Goal: Transaction & Acquisition: Download file/media

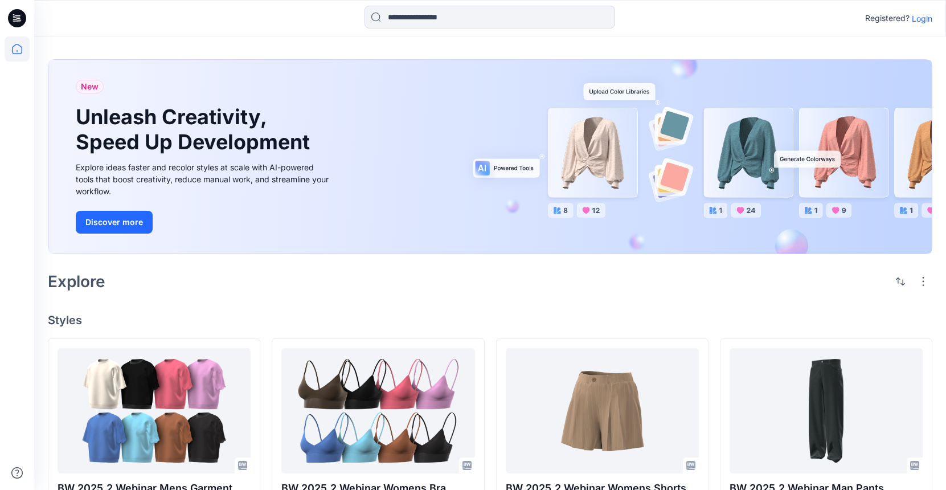
click at [926, 16] on p "Login" at bounding box center [921, 19] width 20 height 12
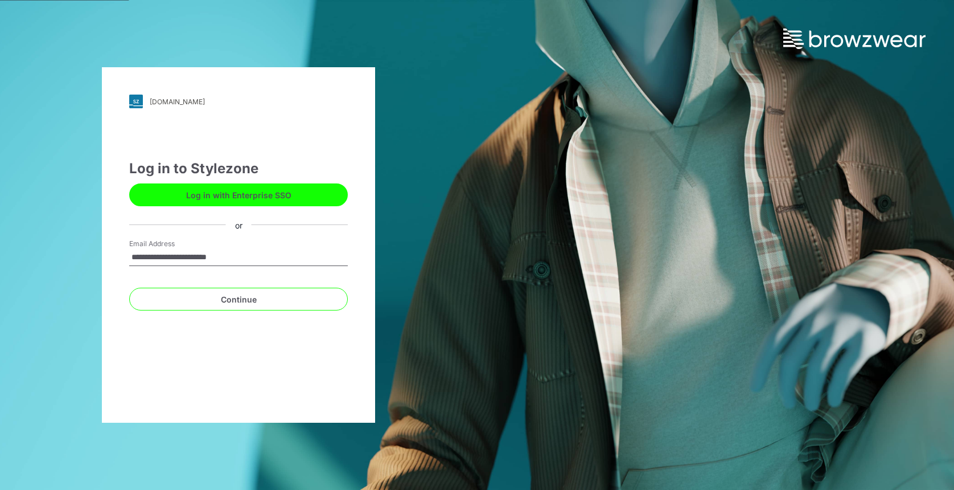
type input "**********"
click at [239, 299] on button "Continue" at bounding box center [238, 298] width 219 height 23
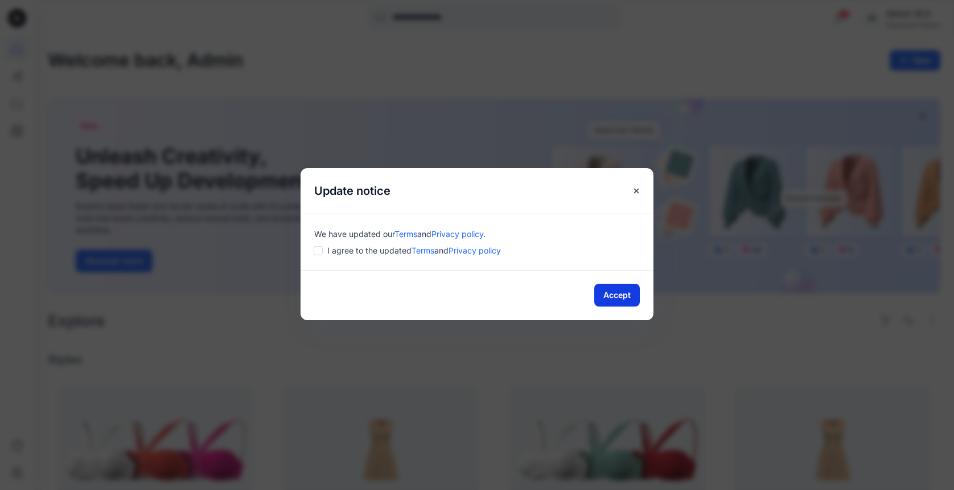
click at [617, 298] on button "Accept" at bounding box center [617, 295] width 46 height 23
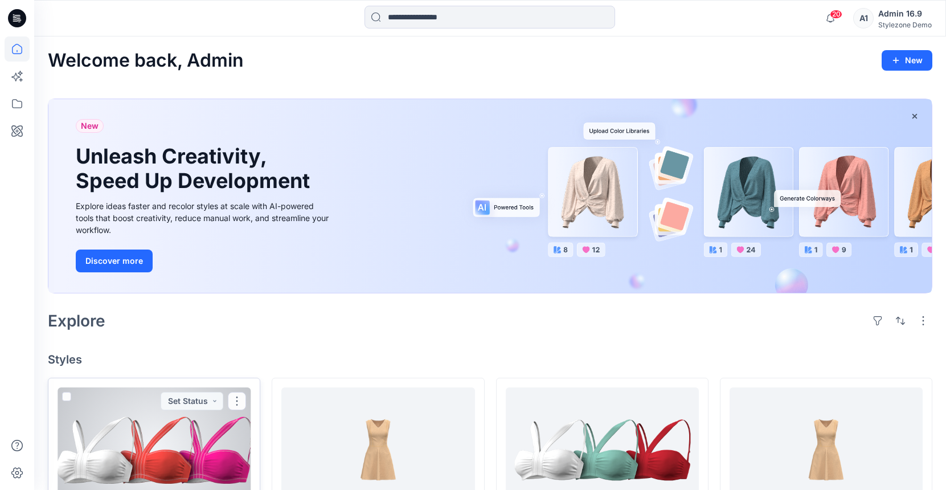
click at [146, 430] on div at bounding box center [153, 449] width 193 height 125
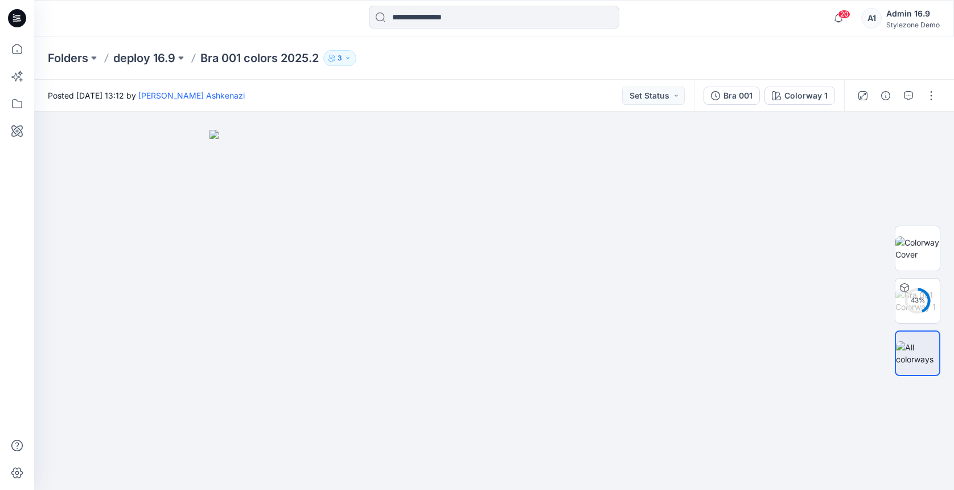
click at [347, 55] on icon "button" at bounding box center [347, 58] width 7 height 7
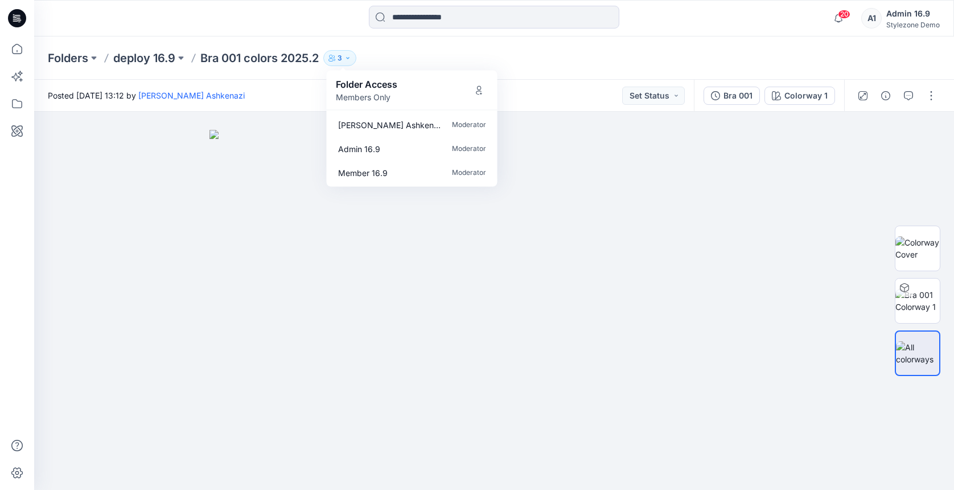
click at [538, 54] on div "Folders deploy 16.9 Bra 001 colors 2025.2 3 Folder Access Members Only [PERSON_…" at bounding box center [450, 58] width 804 height 16
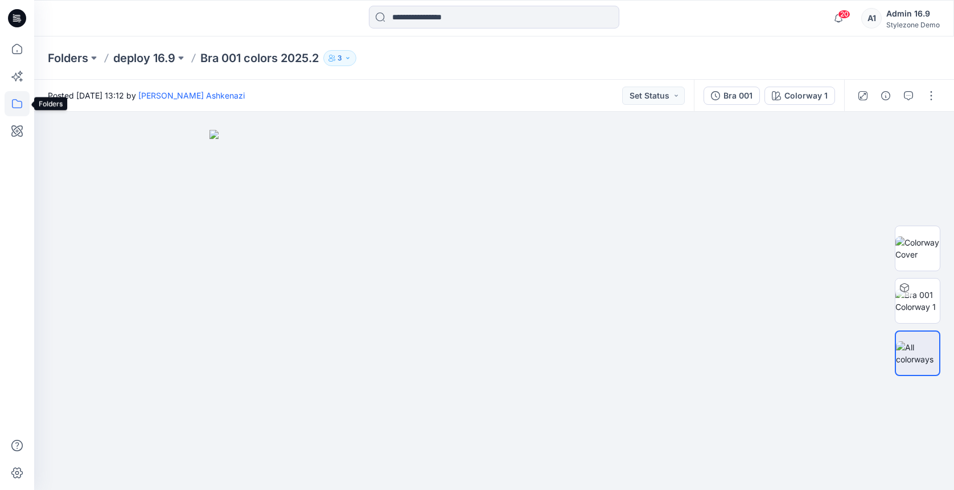
click at [18, 102] on icon at bounding box center [17, 103] width 25 height 25
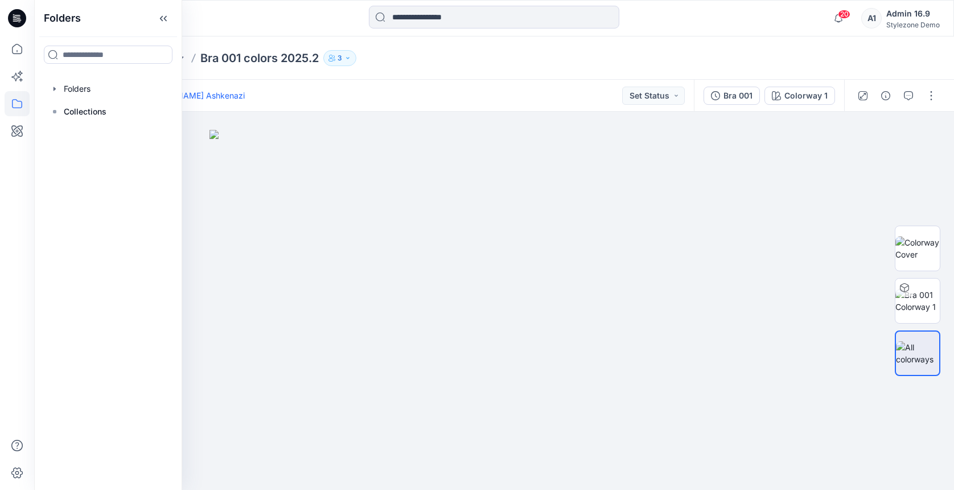
drag, startPoint x: 84, startPoint y: 84, endPoint x: 132, endPoint y: 43, distance: 63.8
click at [84, 84] on div at bounding box center [108, 88] width 130 height 23
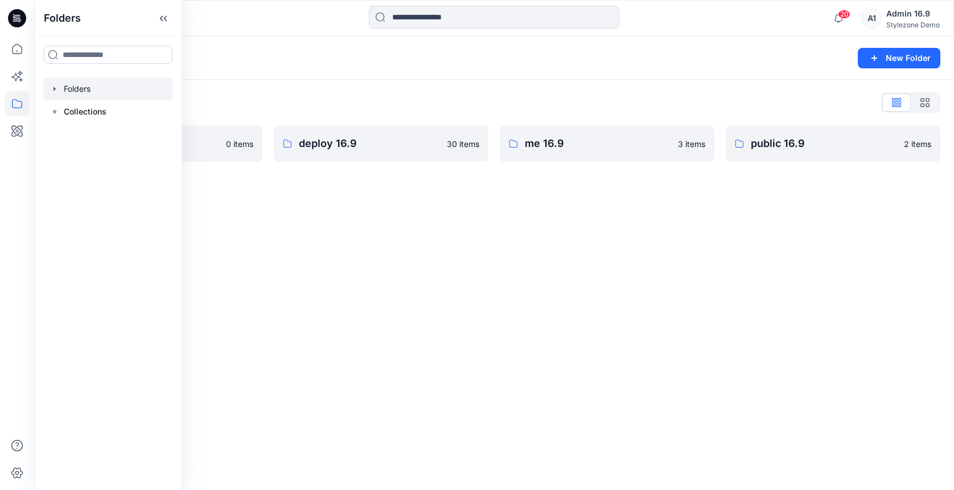
click at [161, 23] on icon at bounding box center [163, 18] width 18 height 19
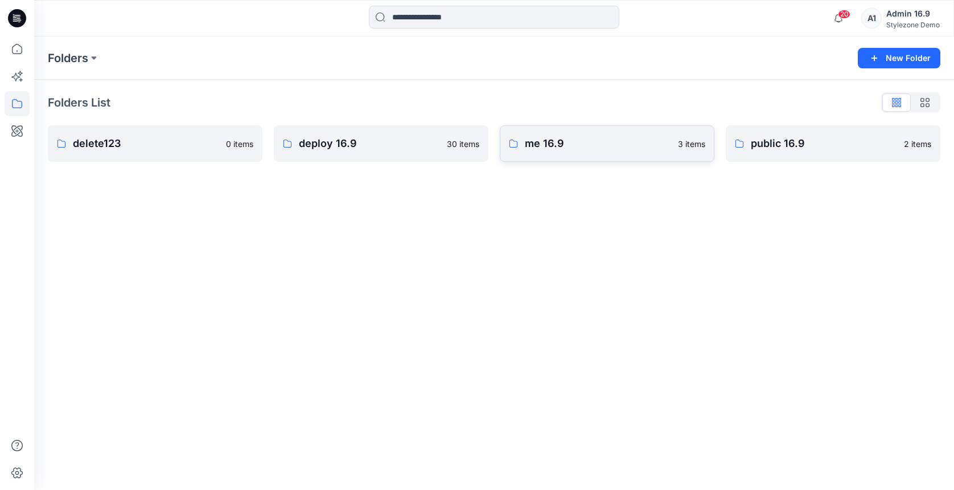
click at [597, 142] on p "me 16.9" at bounding box center [598, 143] width 146 height 16
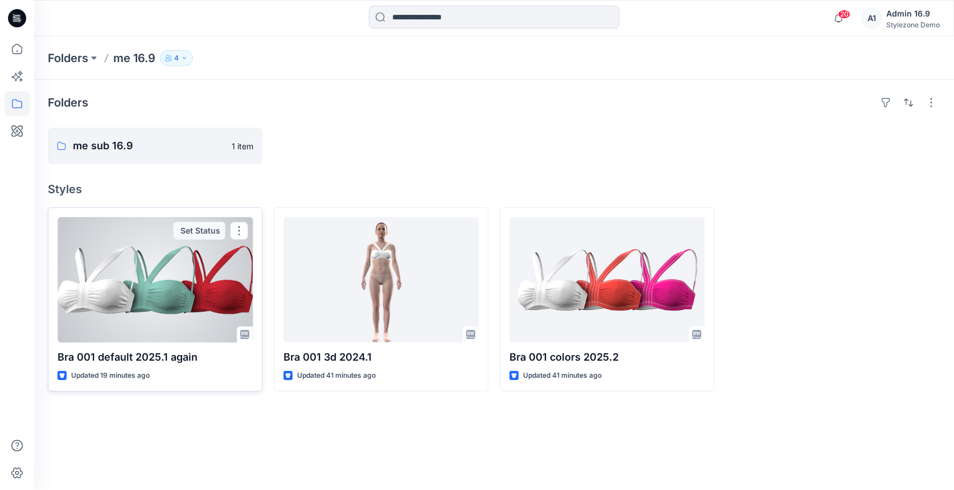
click at [171, 274] on div at bounding box center [154, 279] width 195 height 125
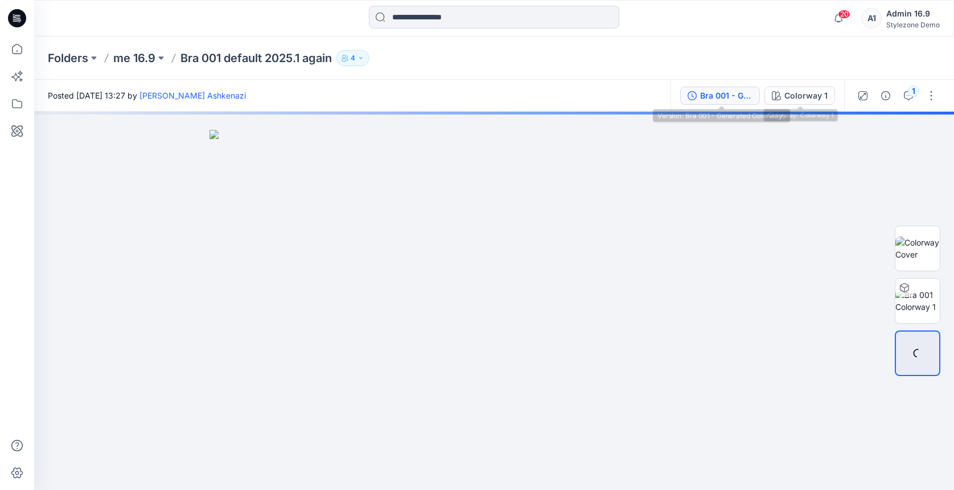
click at [738, 89] on div "Bra 001 - Generated Colorways" at bounding box center [726, 95] width 52 height 13
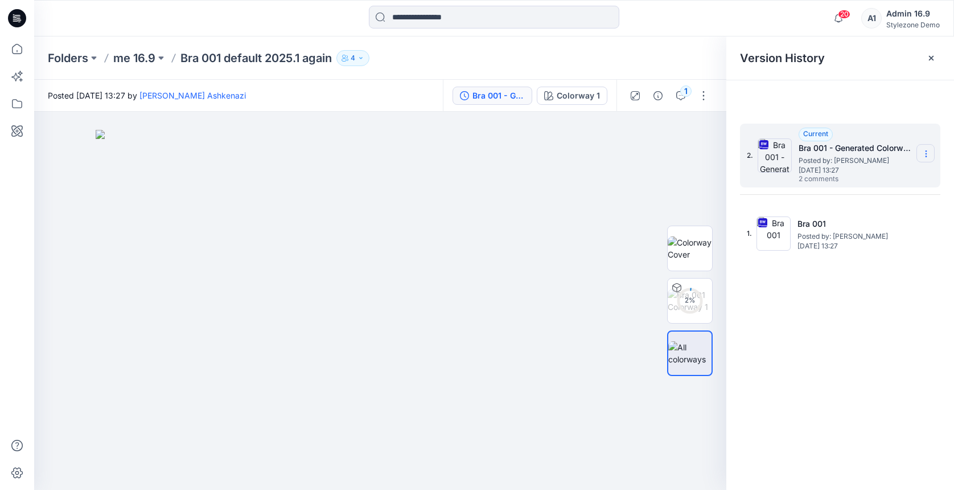
click at [931, 147] on section at bounding box center [926, 153] width 18 height 18
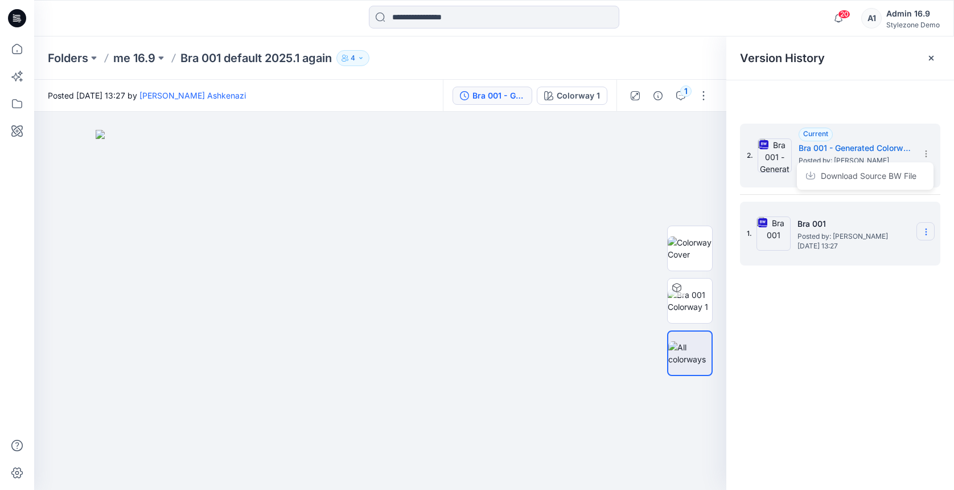
click at [927, 233] on icon at bounding box center [926, 231] width 9 height 9
click at [899, 253] on span "Download Source BW File" at bounding box center [869, 254] width 96 height 14
